Goal: Browse casually: Explore the website without a specific task or goal

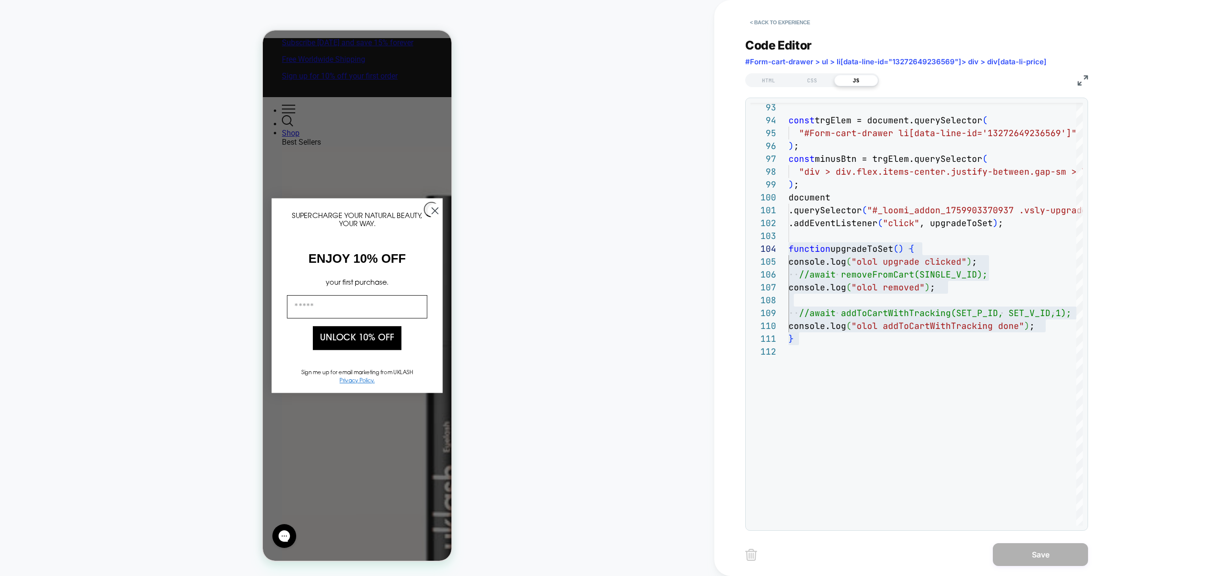
drag, startPoint x: 535, startPoint y: 240, endPoint x: 542, endPoint y: 221, distance: 20.5
click at [535, 240] on div "PRODUCT: Lash Growth Serum [eyelash] PRODUCT: Lash Growth Serum [eyelash] Theme…" at bounding box center [357, 288] width 714 height 557
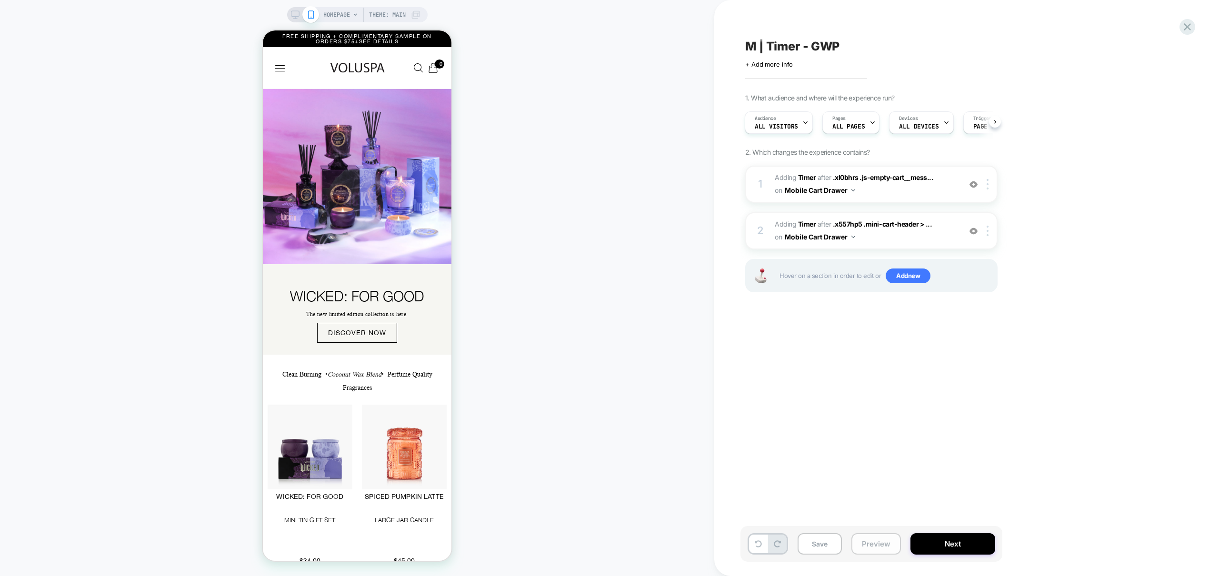
click at [867, 542] on button "Preview" at bounding box center [877, 543] width 50 height 21
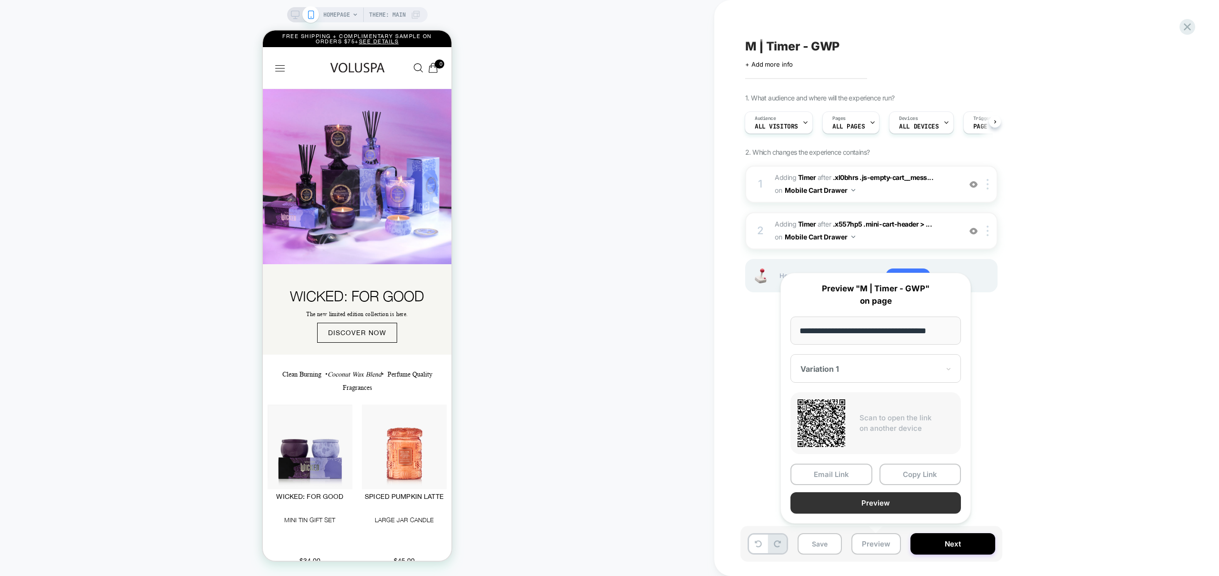
click at [884, 496] on button "Preview" at bounding box center [876, 502] width 171 height 21
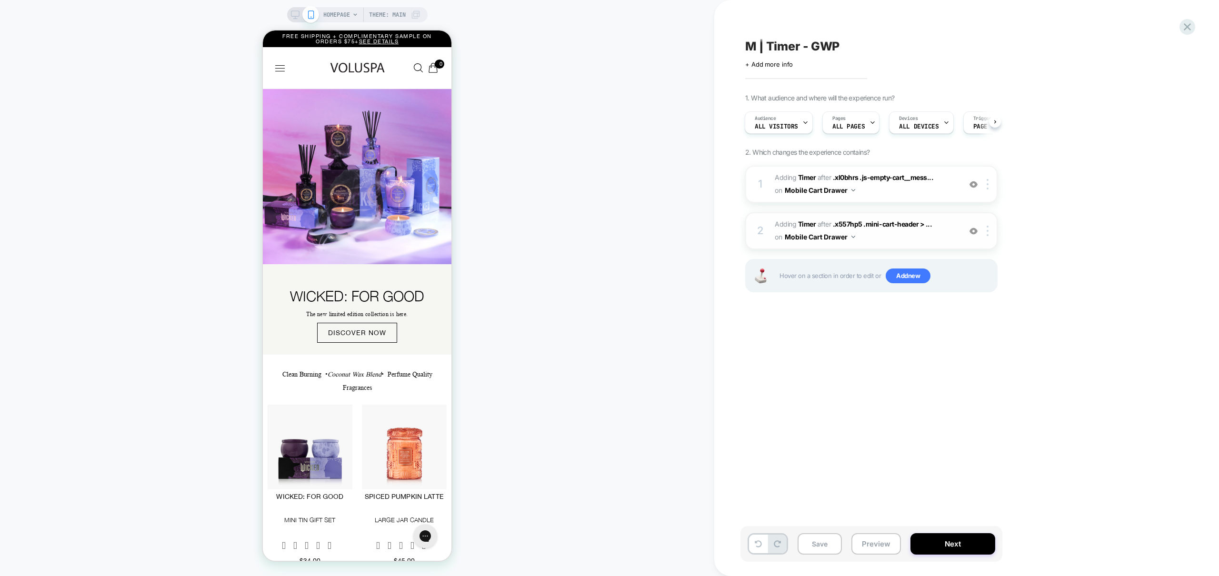
click at [974, 232] on img at bounding box center [974, 231] width 8 height 8
click at [973, 186] on img at bounding box center [974, 185] width 8 height 8
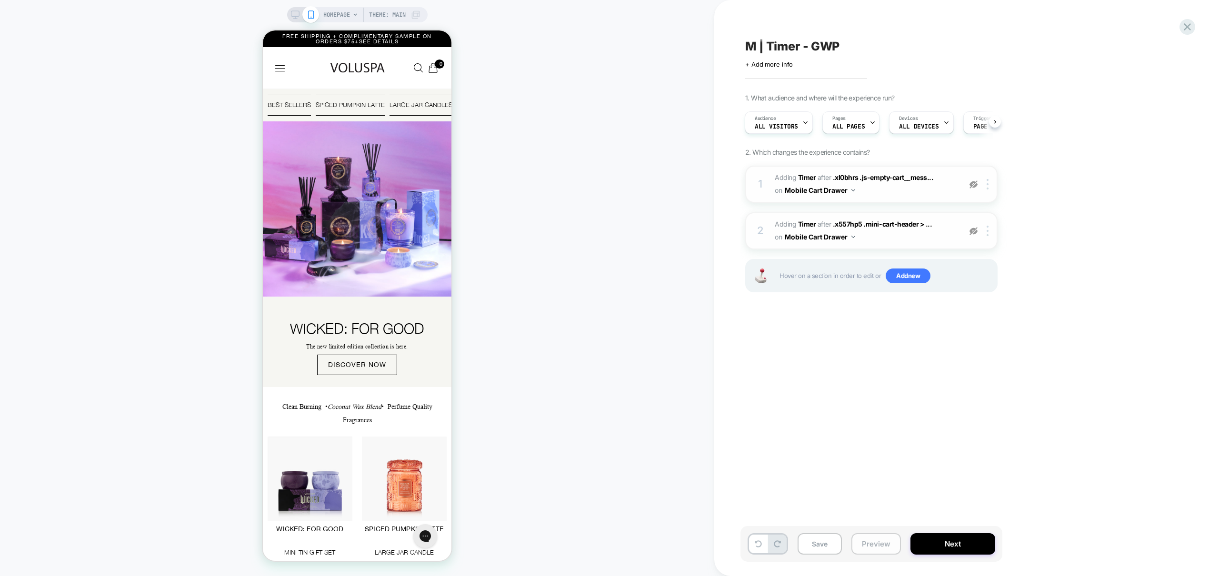
click at [867, 550] on button "Preview" at bounding box center [877, 543] width 50 height 21
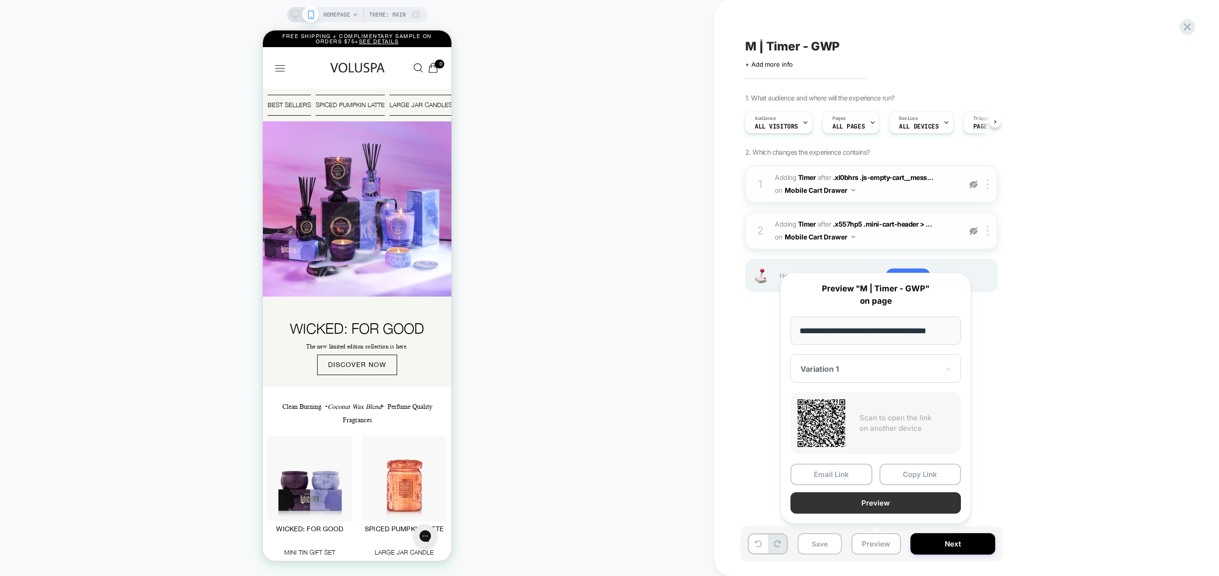
click at [878, 504] on button "Preview" at bounding box center [876, 502] width 171 height 21
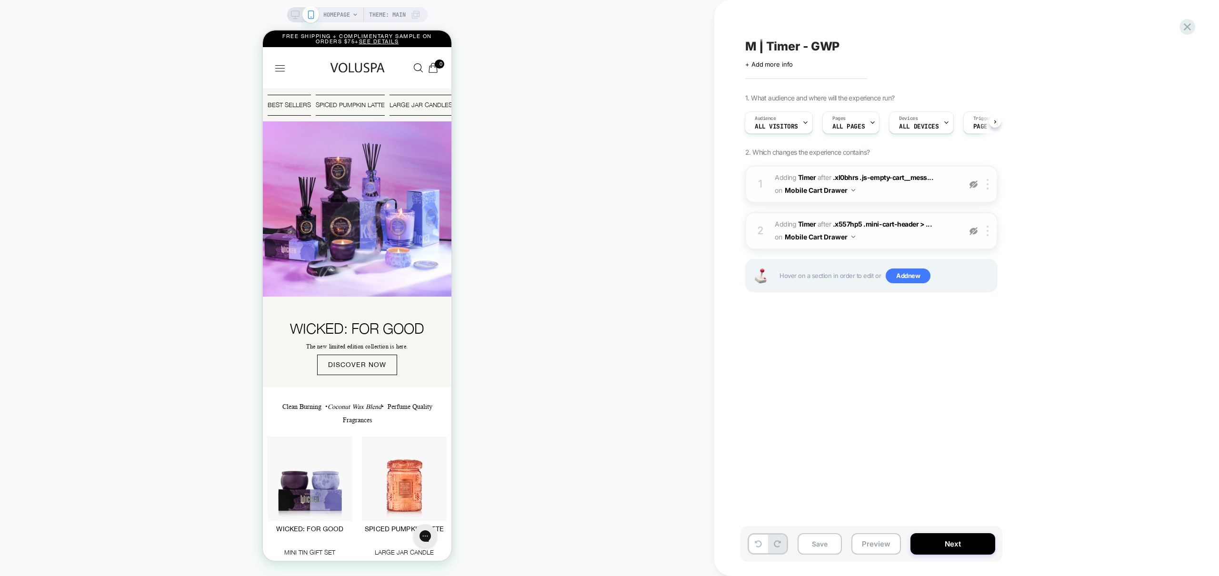
click at [977, 232] on img at bounding box center [974, 231] width 8 height 8
click at [973, 185] on img at bounding box center [974, 185] width 8 height 8
click at [440, 69] on link "Cart with total products Svg Vector Icons : http://www.onlinewebfonts.com/icon …" at bounding box center [435, 68] width 14 height 10
click at [616, 52] on polygon "Close Minicart" at bounding box center [619, 53] width 6 height 6
click at [375, 367] on link "DISCOVER NOW" at bounding box center [357, 365] width 80 height 20
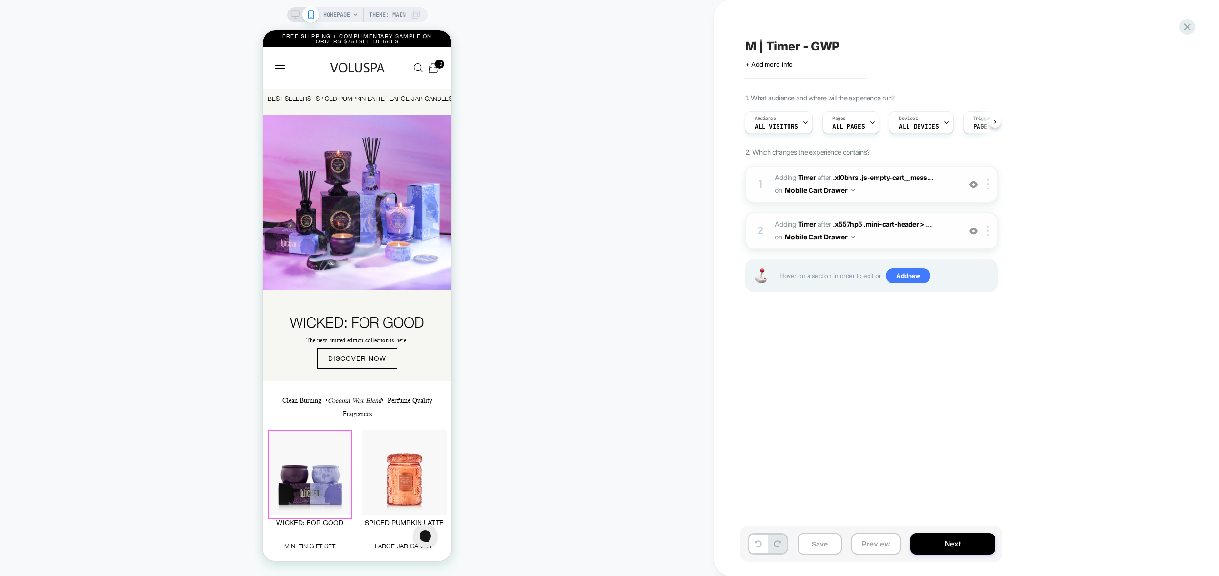
click at [323, 504] on img "carousel" at bounding box center [310, 473] width 85 height 85
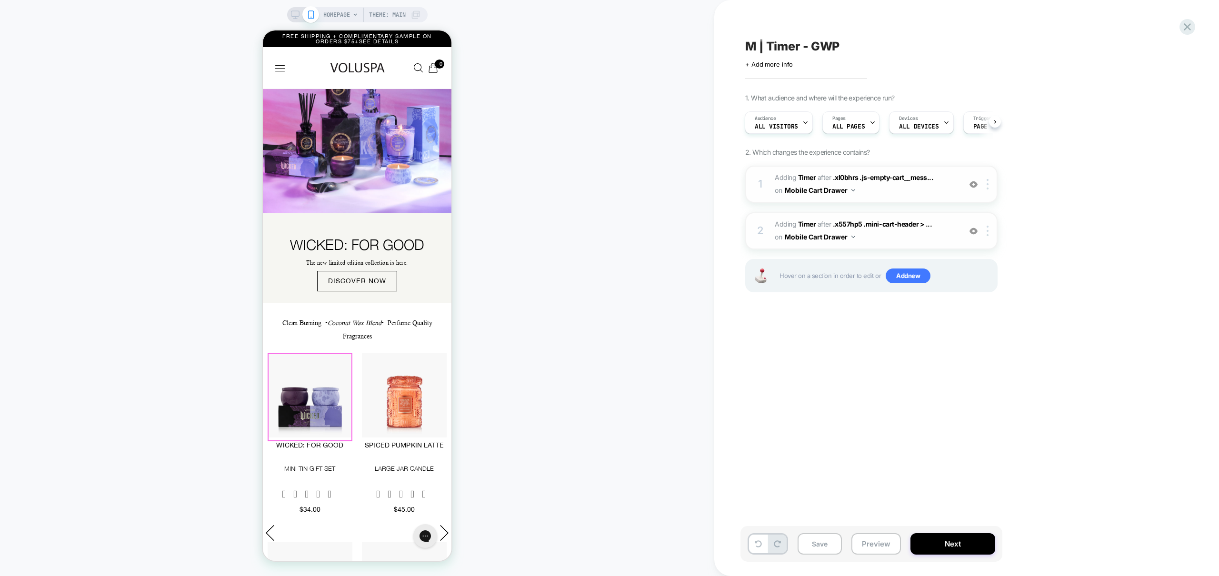
scroll to position [90, 0]
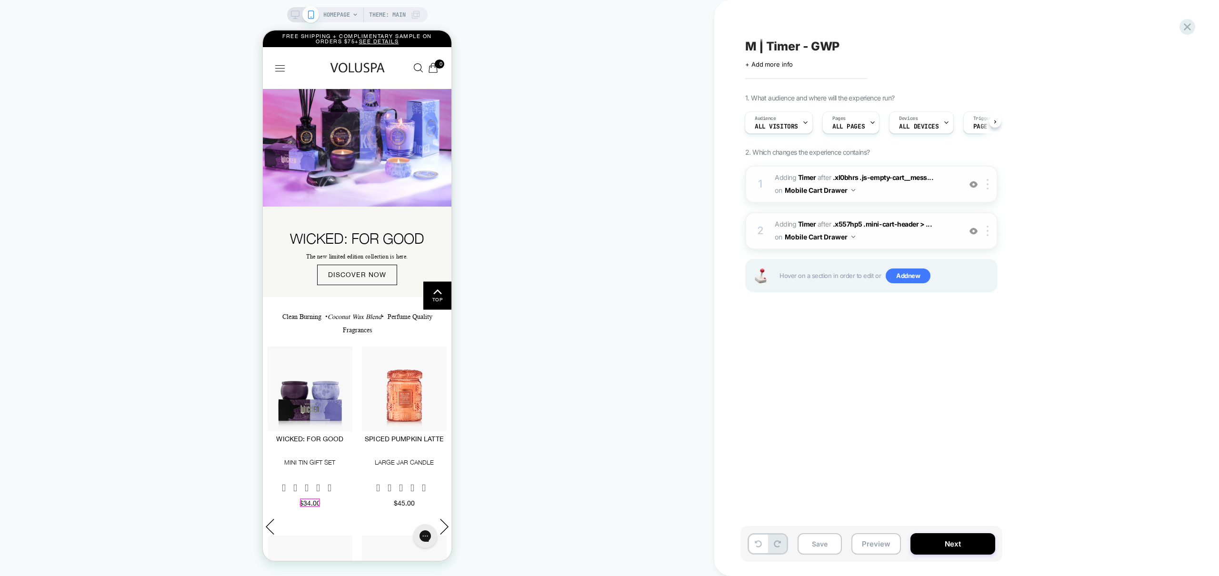
click at [311, 502] on span "$34.00" at bounding box center [310, 504] width 21 height 8
click at [325, 502] on link "Wicked: For Good Mini Tin Gift Set 5.0 star rating 10 Reviews $34.00" at bounding box center [309, 476] width 67 height 83
click at [311, 502] on div at bounding box center [310, 503] width 19 height 7
click at [571, 409] on div "HOMEPAGE Theme: MAIN" at bounding box center [357, 288] width 714 height 557
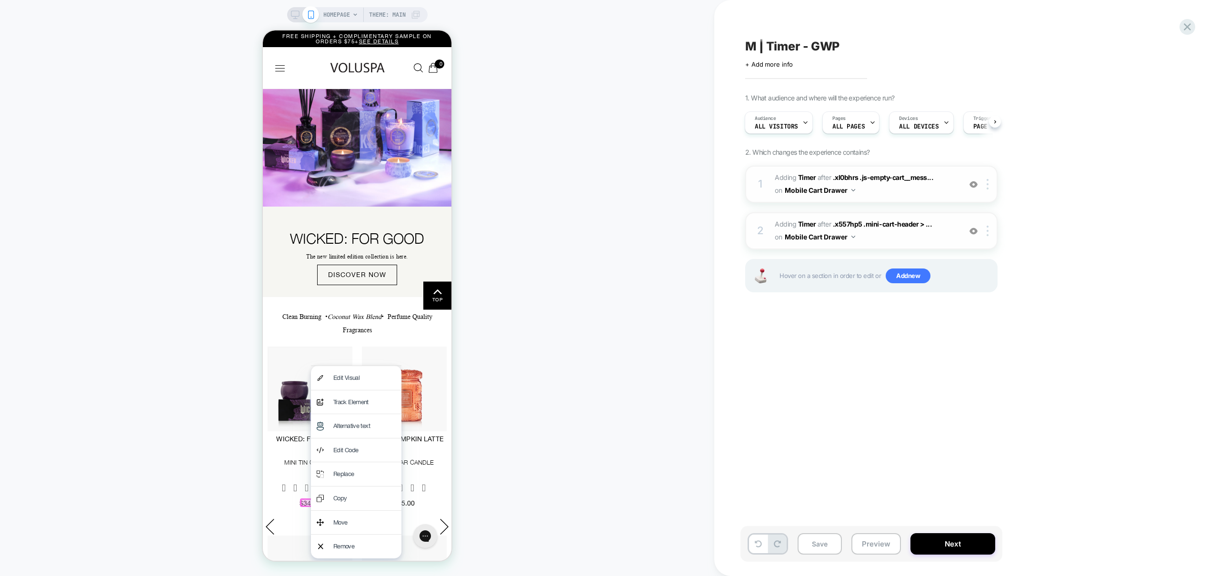
drag, startPoint x: 519, startPoint y: 461, endPoint x: 491, endPoint y: 463, distance: 27.7
click at [519, 461] on div "HOMEPAGE Theme: MAIN" at bounding box center [357, 288] width 714 height 557
click at [302, 485] on span "carousel" at bounding box center [298, 487] width 10 height 9
click at [322, 403] on img "carousel" at bounding box center [310, 389] width 85 height 85
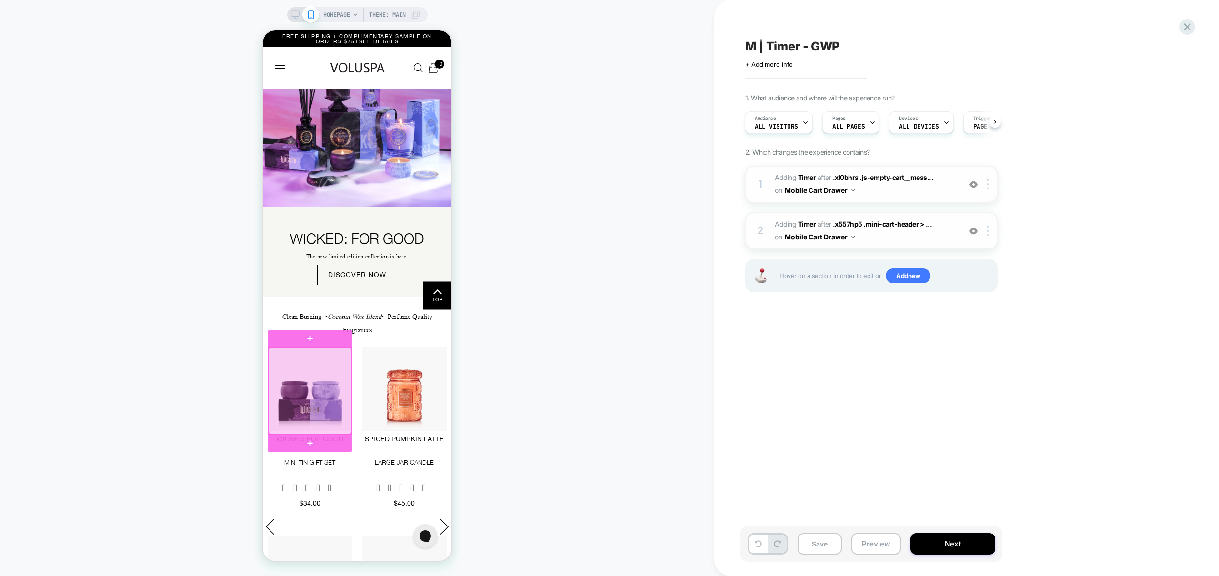
click at [311, 402] on div at bounding box center [310, 391] width 83 height 87
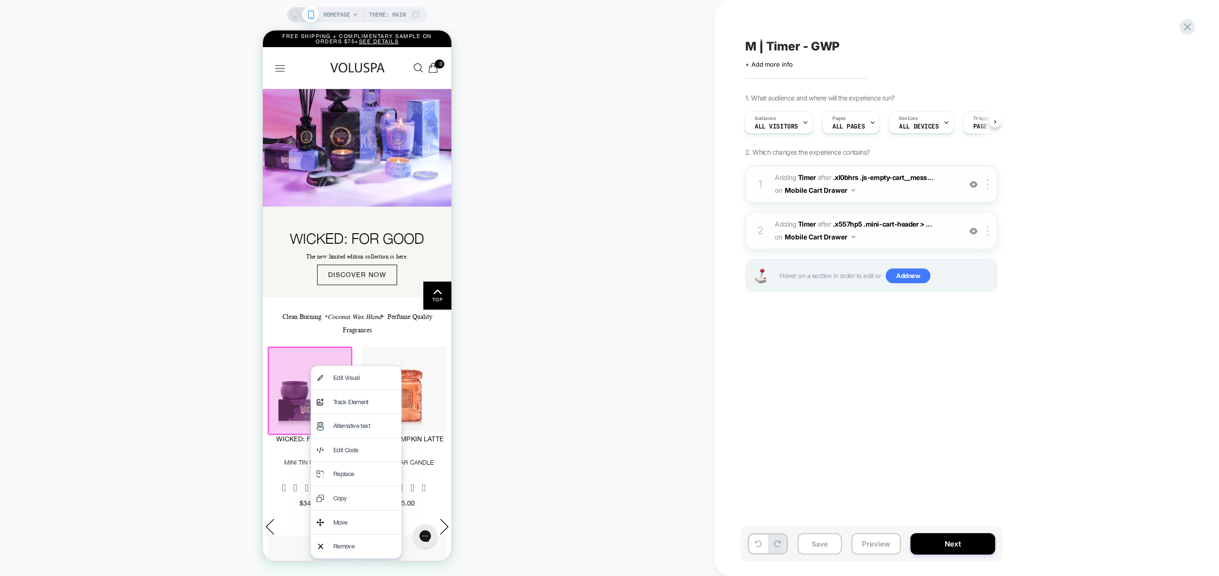
click at [601, 352] on div "HOMEPAGE Theme: MAIN" at bounding box center [357, 288] width 714 height 557
click at [550, 345] on div "HOMEPAGE Theme: MAIN" at bounding box center [357, 288] width 714 height 557
click at [888, 542] on button "Preview" at bounding box center [877, 543] width 50 height 21
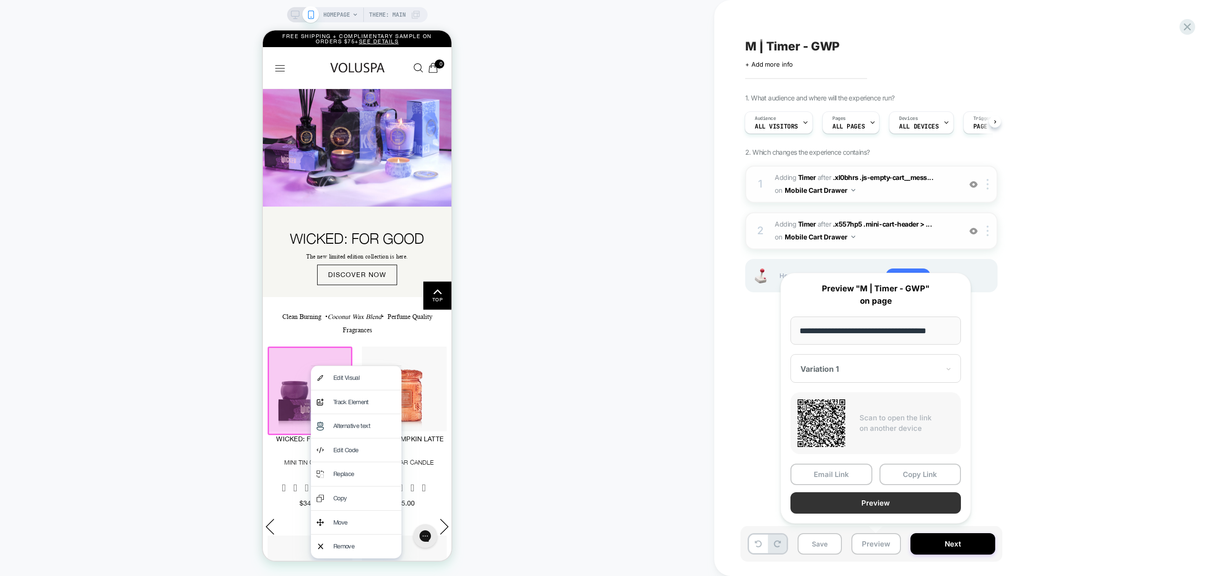
scroll to position [0, 0]
click at [893, 502] on button "Preview" at bounding box center [876, 502] width 171 height 21
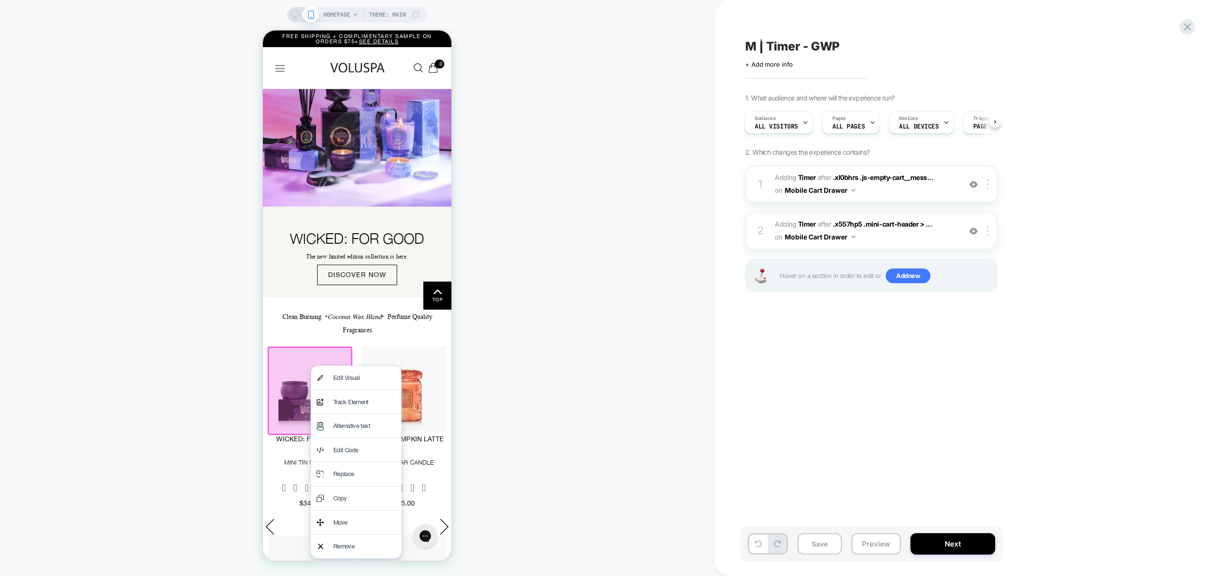
click at [940, 238] on span "#_loomi_addon_1759862609126 Adding Timer AFTER .x557hp5 .mini-cart-header > ...…" at bounding box center [865, 231] width 181 height 26
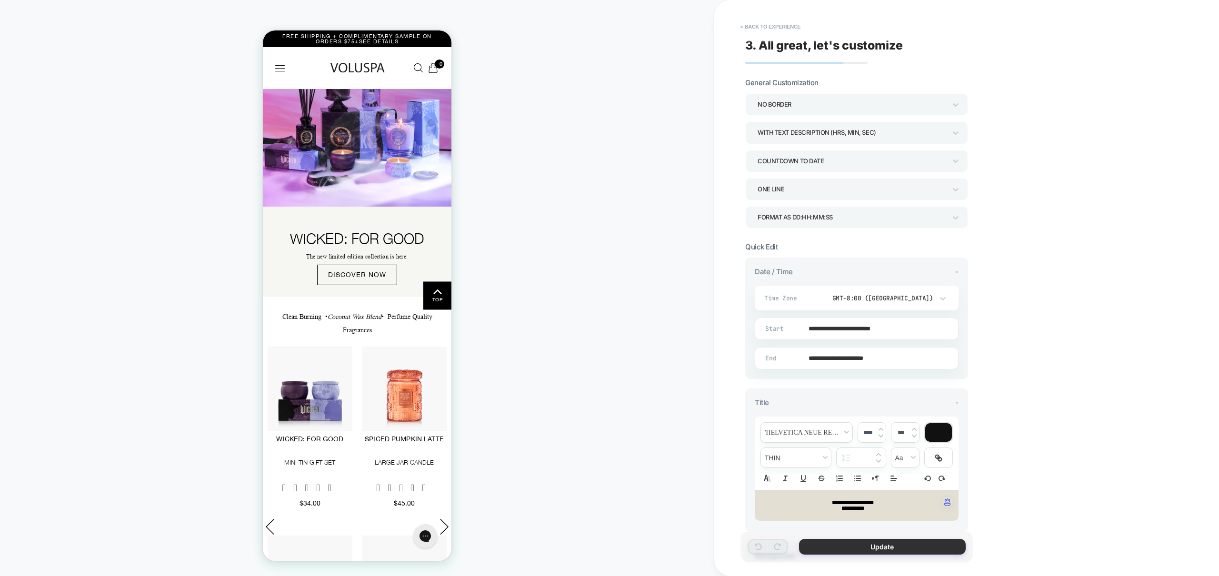
click at [883, 548] on button "Update" at bounding box center [882, 547] width 167 height 16
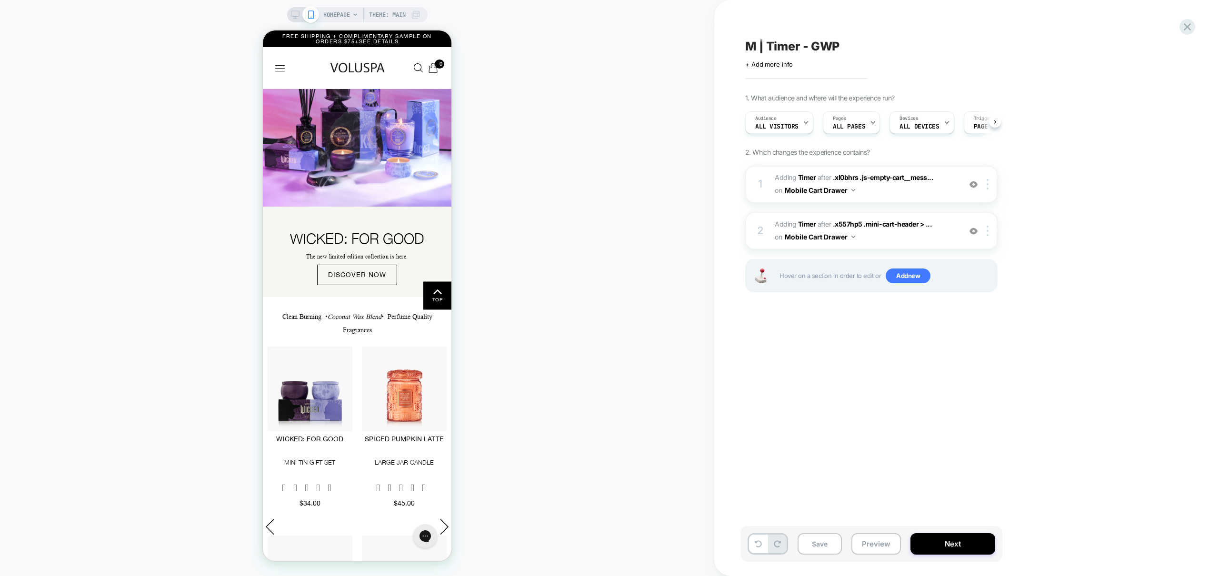
scroll to position [0, 0]
